Goal: Task Accomplishment & Management: Use online tool/utility

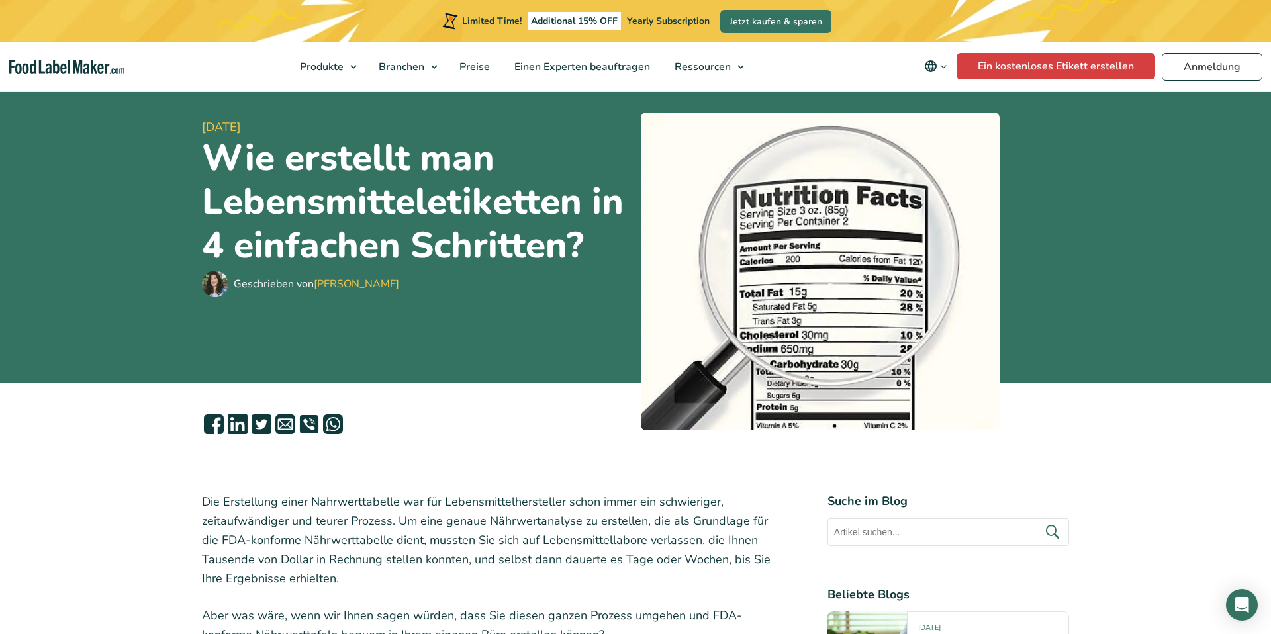
scroll to position [6, 0]
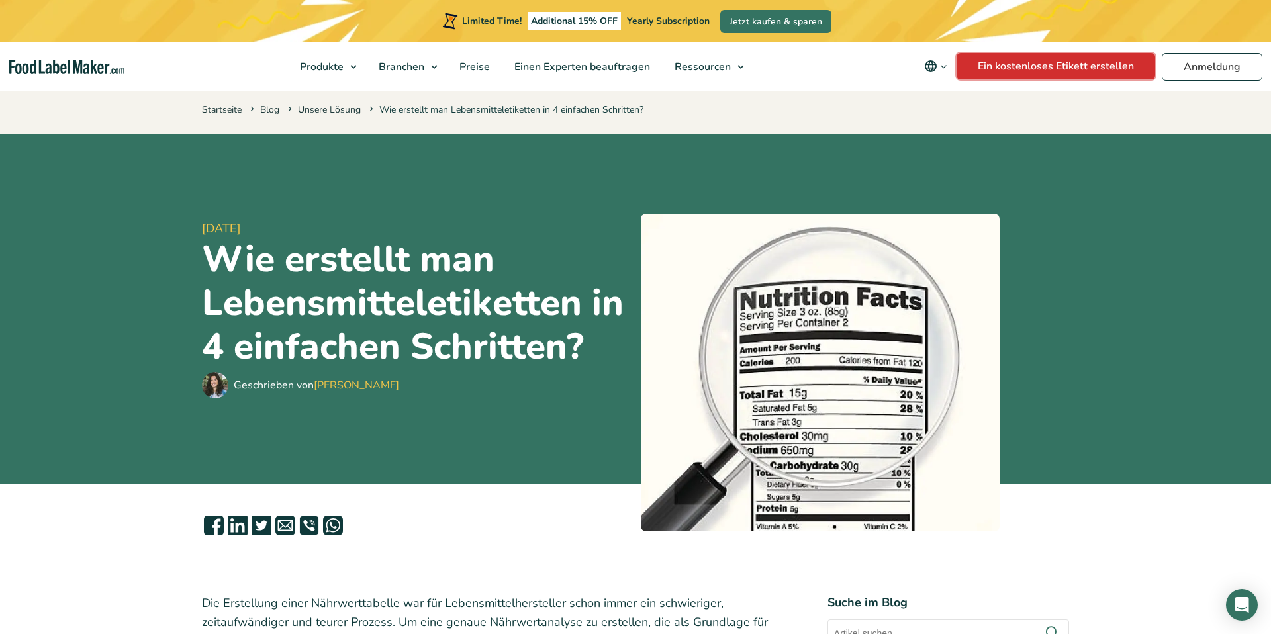
click at [1070, 66] on link "Ein kostenloses Etikett erstellen" at bounding box center [1056, 66] width 199 height 26
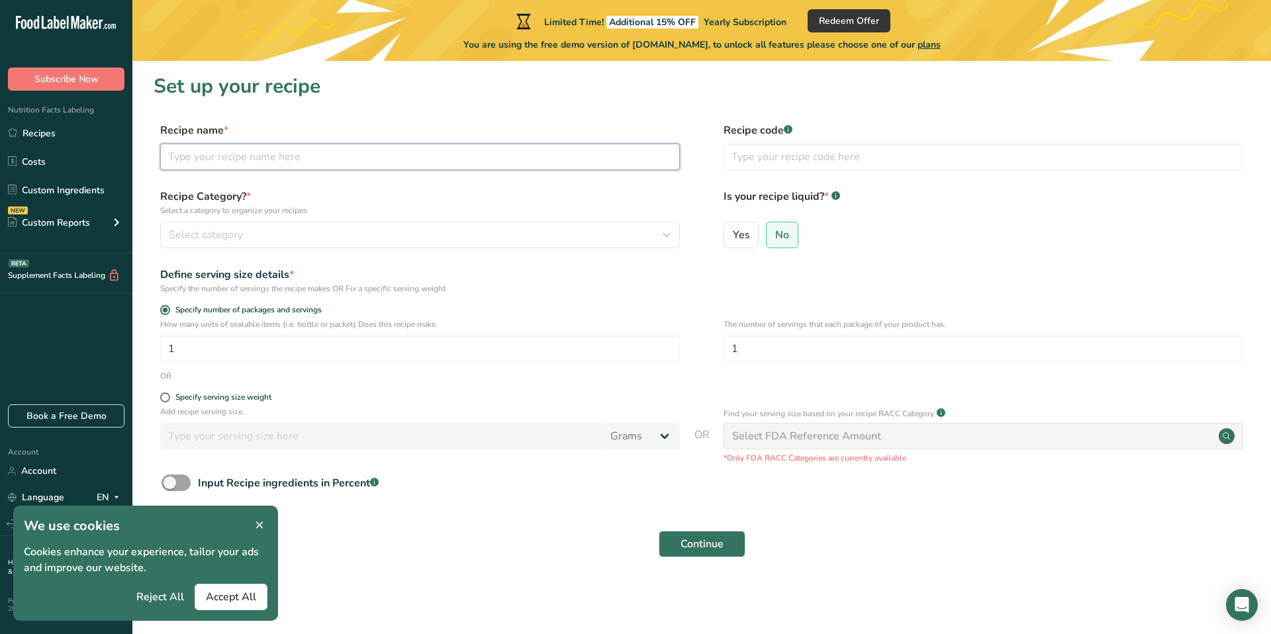
click at [275, 160] on input "text" at bounding box center [420, 157] width 520 height 26
click at [260, 520] on icon at bounding box center [260, 525] width 12 height 19
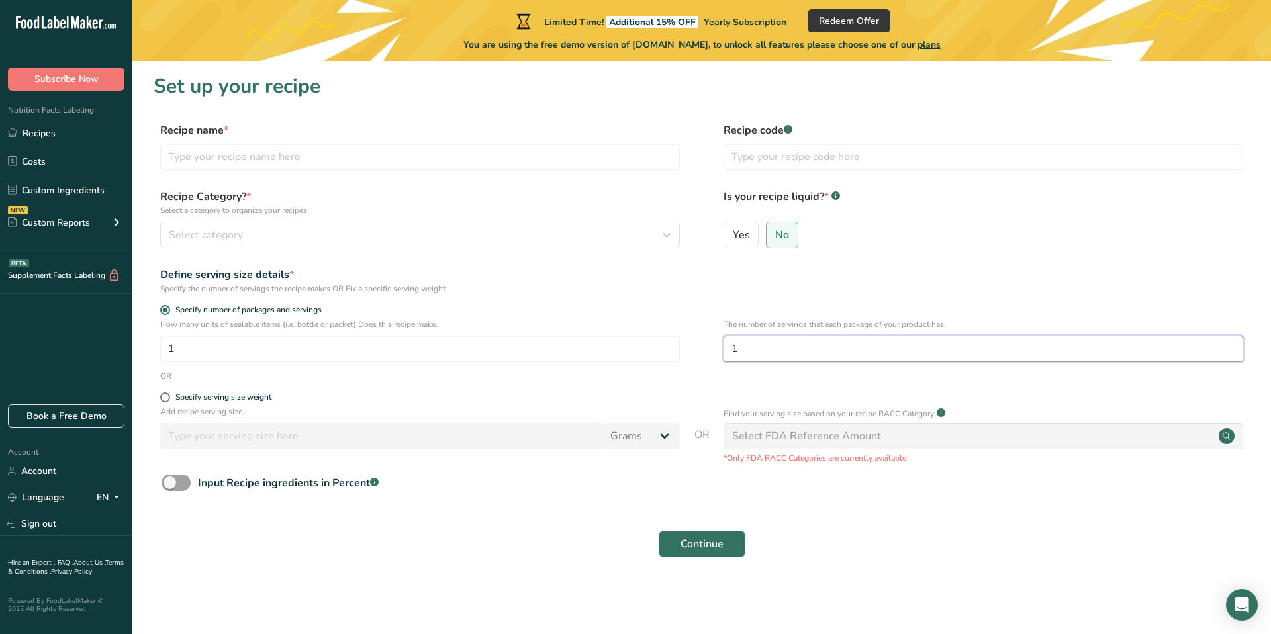
click at [744, 352] on input "1" at bounding box center [984, 349] width 520 height 26
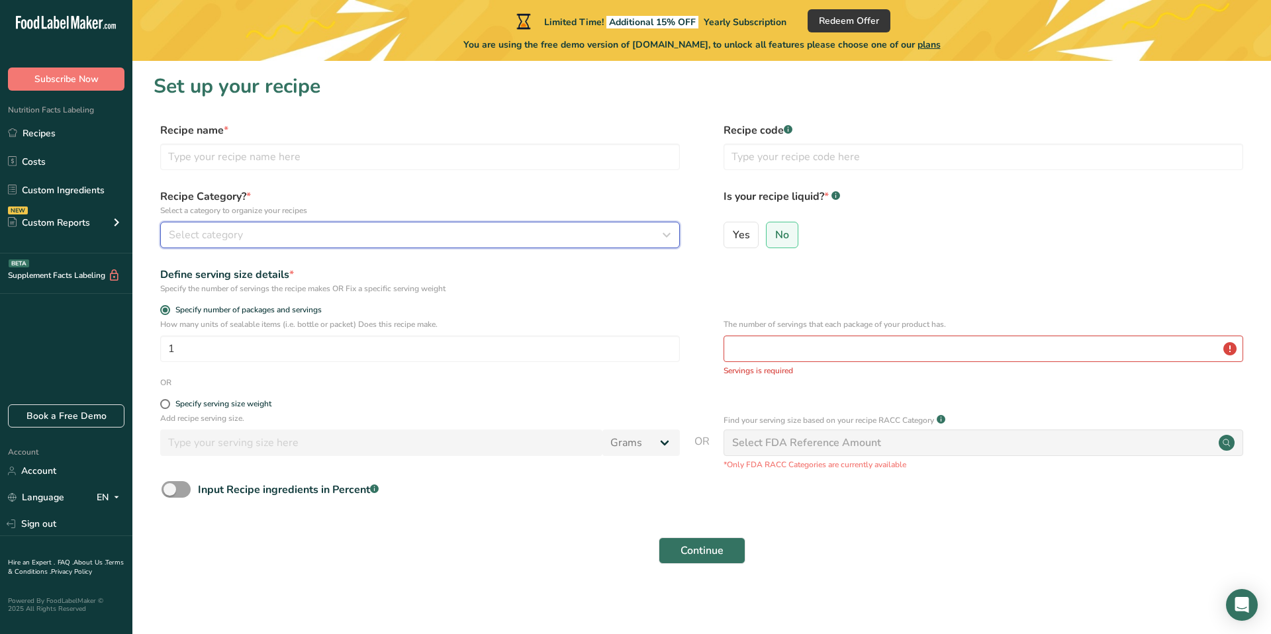
click at [229, 231] on span "Select category" at bounding box center [206, 235] width 74 height 16
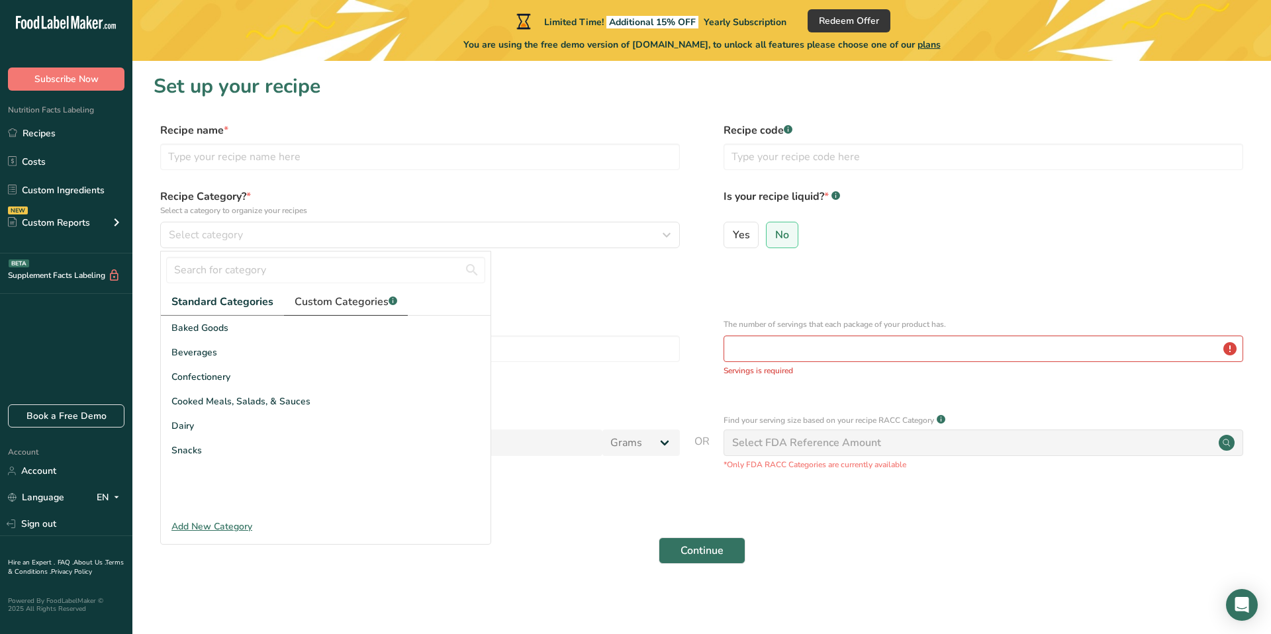
click at [314, 306] on span "Custom Categories .a-a{fill:#347362;}.b-a{fill:#fff;}" at bounding box center [346, 302] width 103 height 16
click at [220, 301] on span "Standard Categories" at bounding box center [221, 302] width 101 height 16
click at [213, 267] on input "text" at bounding box center [325, 270] width 319 height 26
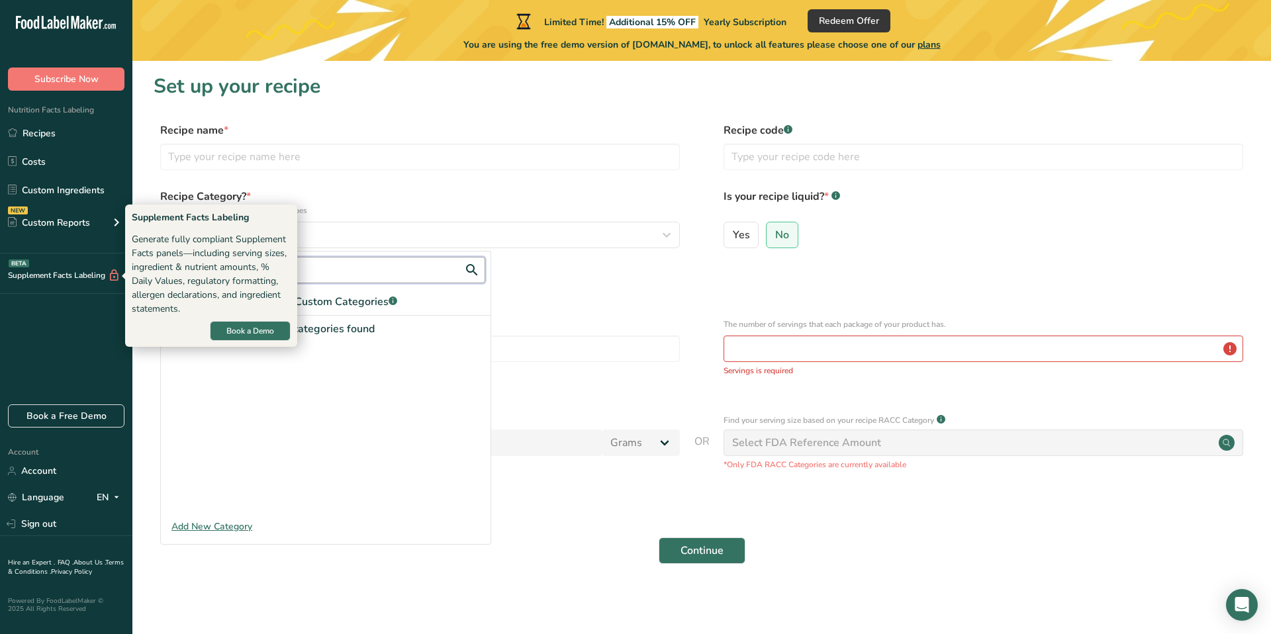
type input "Supplem"
click at [66, 271] on div "Supplement Facts Labeling BETA" at bounding box center [60, 276] width 120 height 14
